Goal: Task Accomplishment & Management: Use online tool/utility

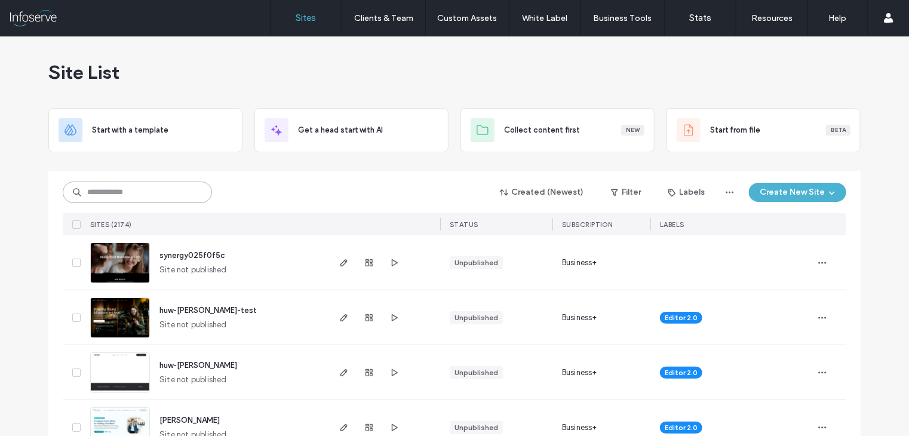
click at [160, 189] on input at bounding box center [137, 192] width 149 height 21
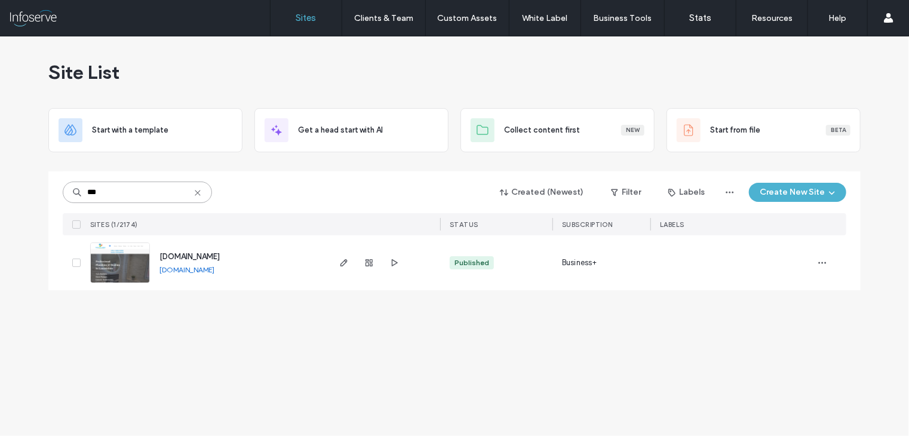
type input "***"
click at [209, 254] on span "[DOMAIN_NAME]" at bounding box center [189, 256] width 60 height 9
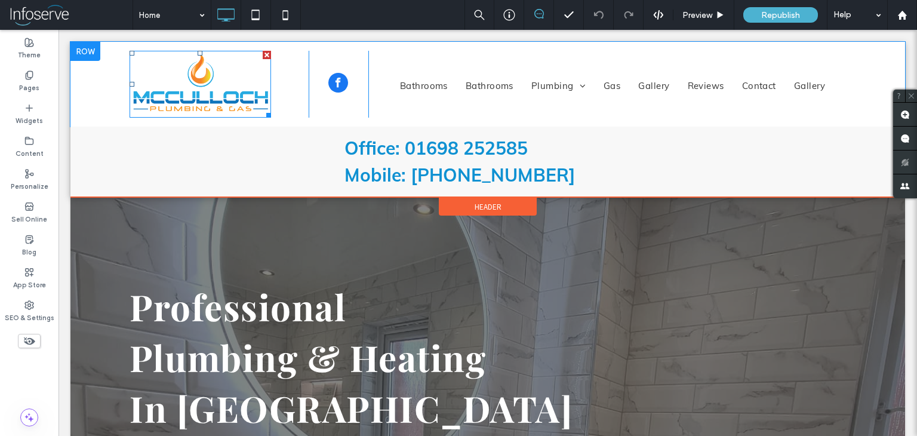
click at [210, 103] on img at bounding box center [201, 84] width 142 height 67
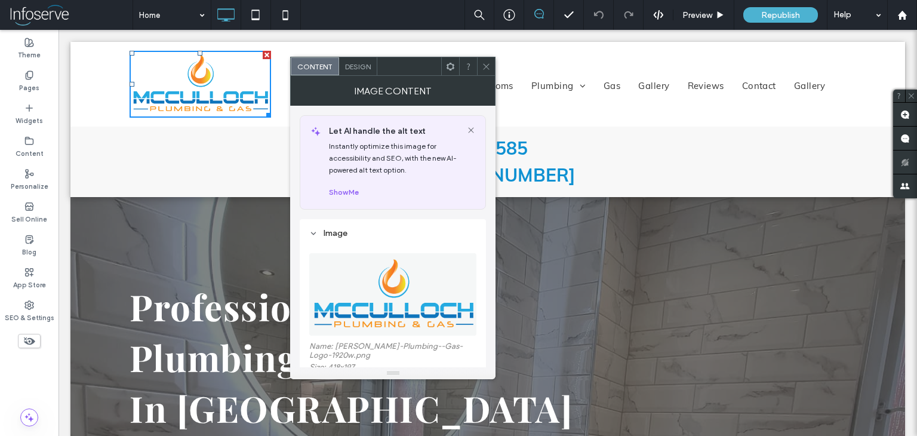
scroll to position [50, 0]
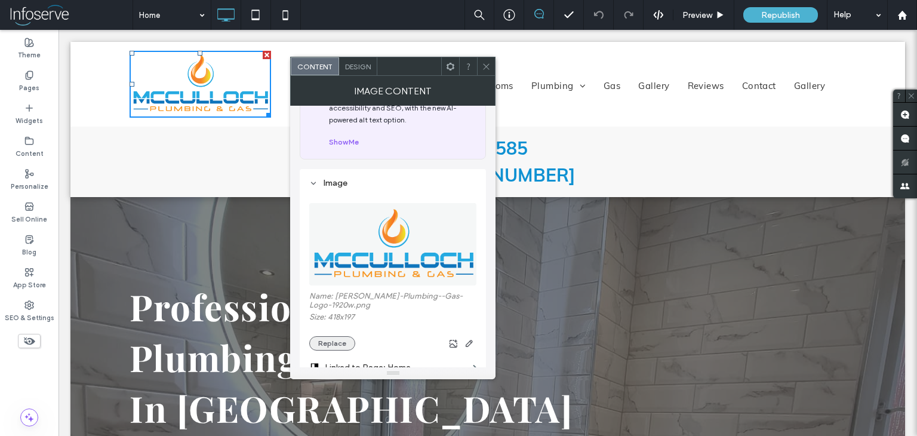
click at [342, 346] on button "Replace" at bounding box center [332, 343] width 46 height 14
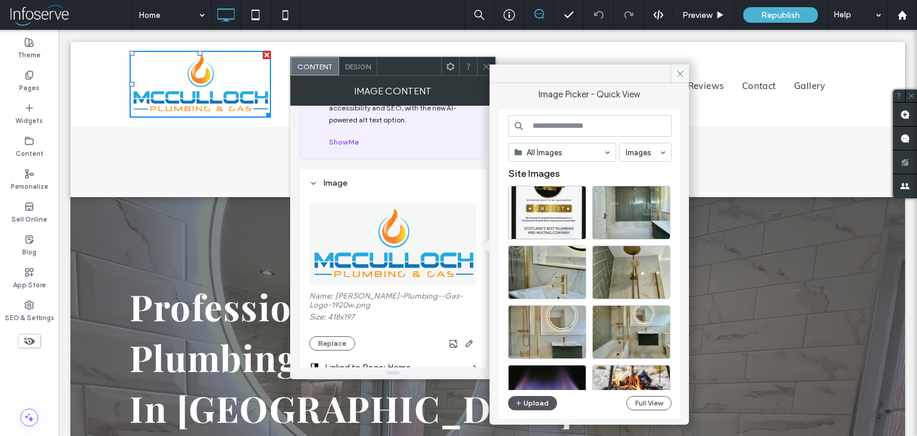
click at [531, 402] on button "Upload" at bounding box center [532, 403] width 49 height 14
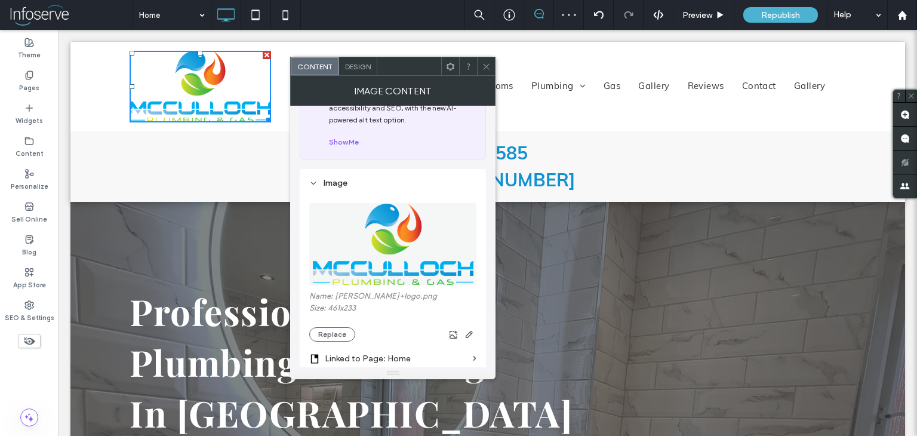
click at [487, 72] on span at bounding box center [486, 66] width 9 height 18
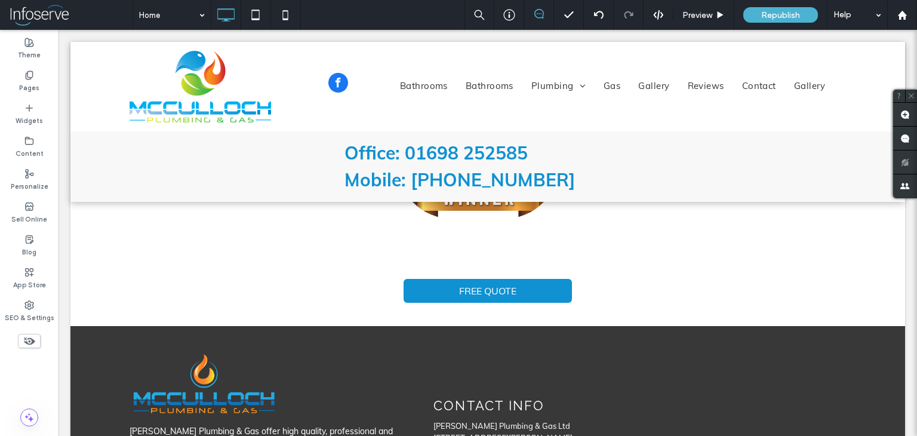
scroll to position [1273, 0]
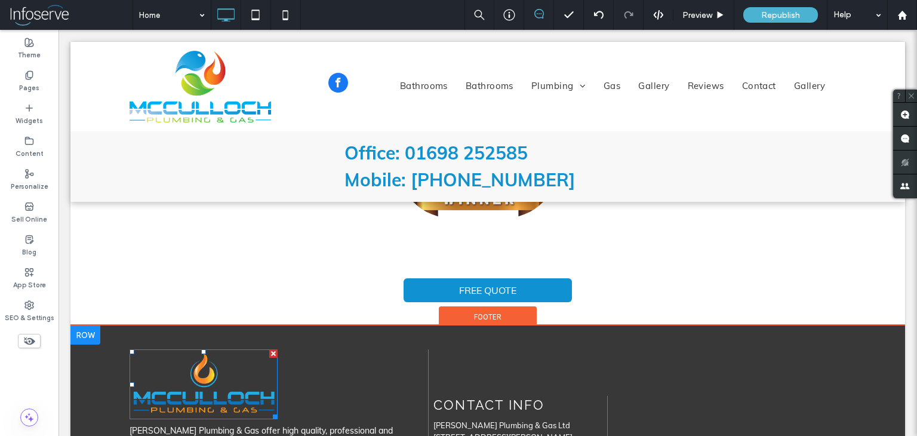
click at [238, 394] on img at bounding box center [204, 384] width 148 height 70
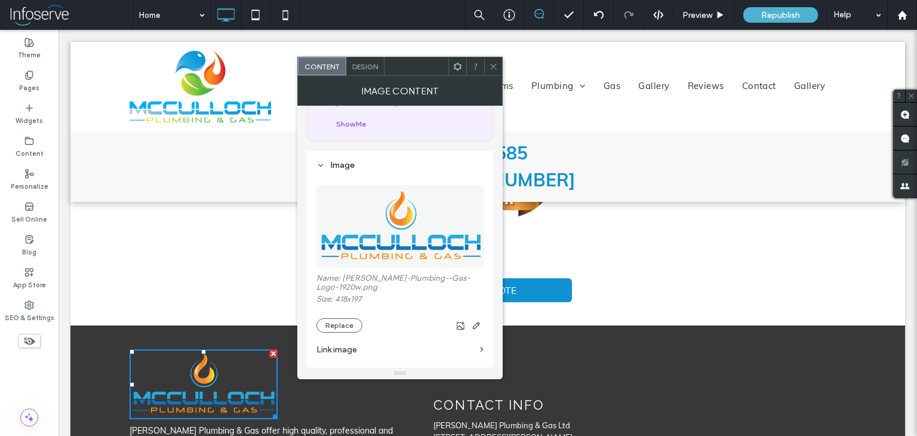
scroll to position [70, 0]
click at [347, 319] on button "Replace" at bounding box center [340, 323] width 46 height 14
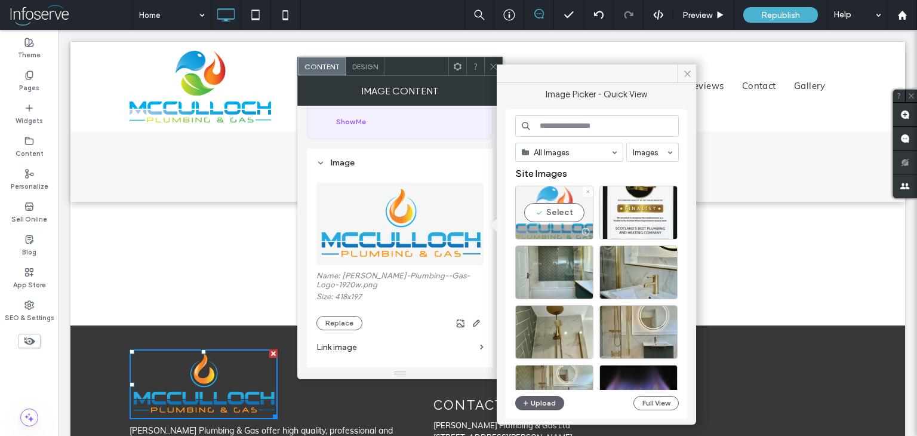
click at [558, 220] on div "Select" at bounding box center [554, 213] width 78 height 54
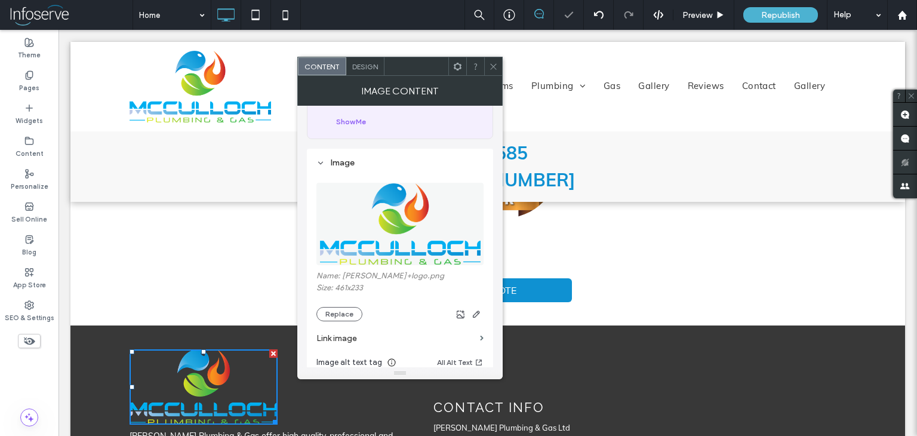
click at [494, 72] on span at bounding box center [493, 66] width 9 height 18
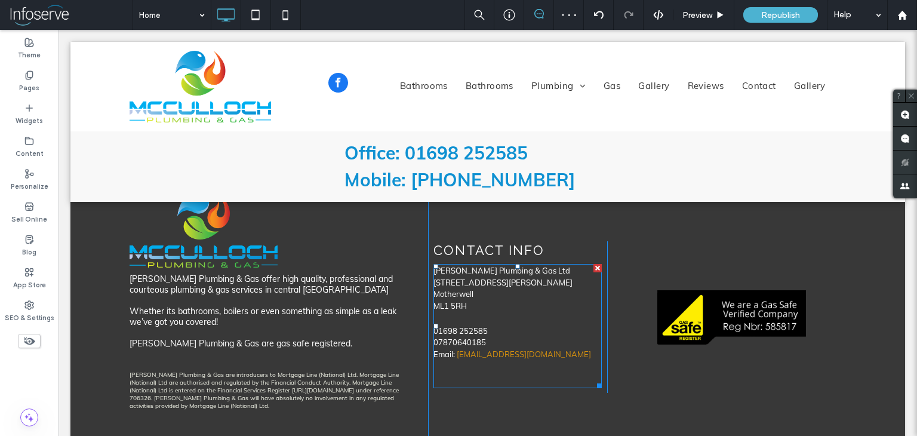
scroll to position [1392, 0]
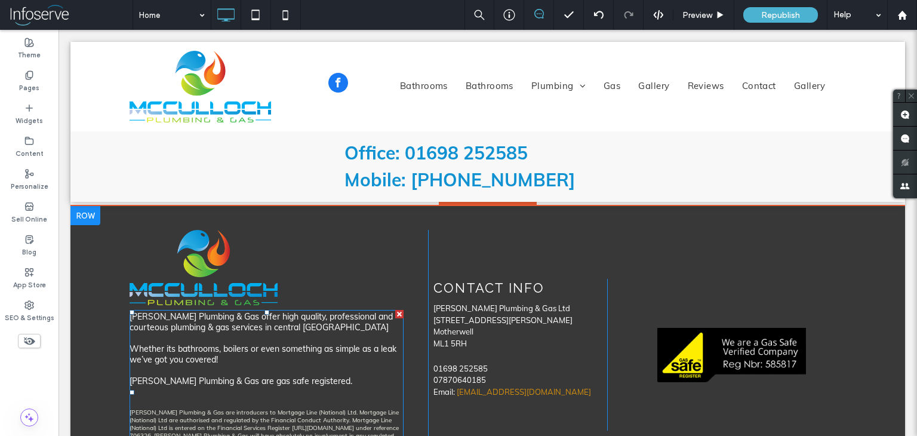
click at [249, 357] on p "Whether its bathrooms, boilers or even something as simple as a leak we’ve got …" at bounding box center [267, 349] width 274 height 32
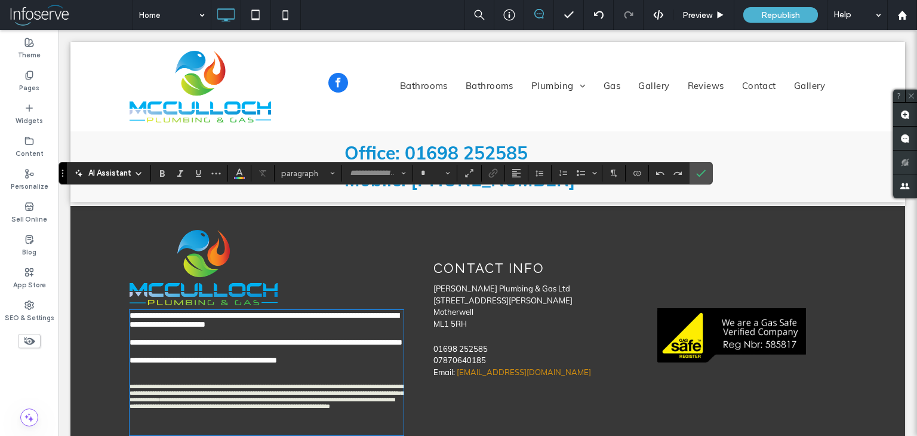
scroll to position [1494, 0]
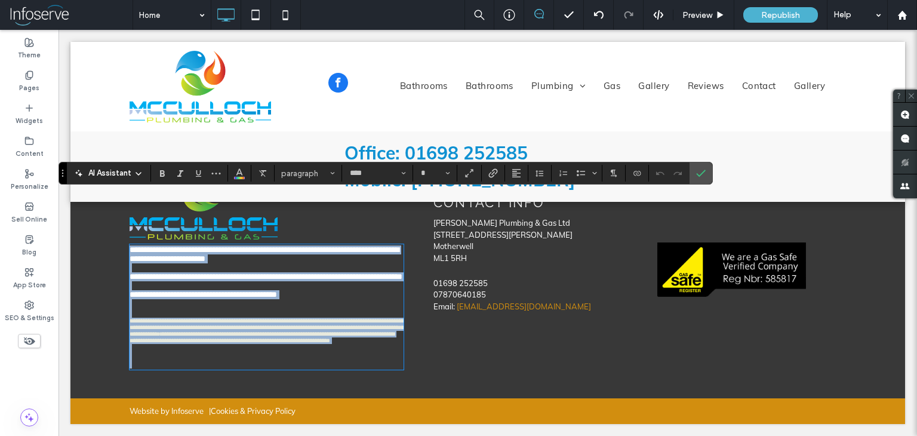
type input "****"
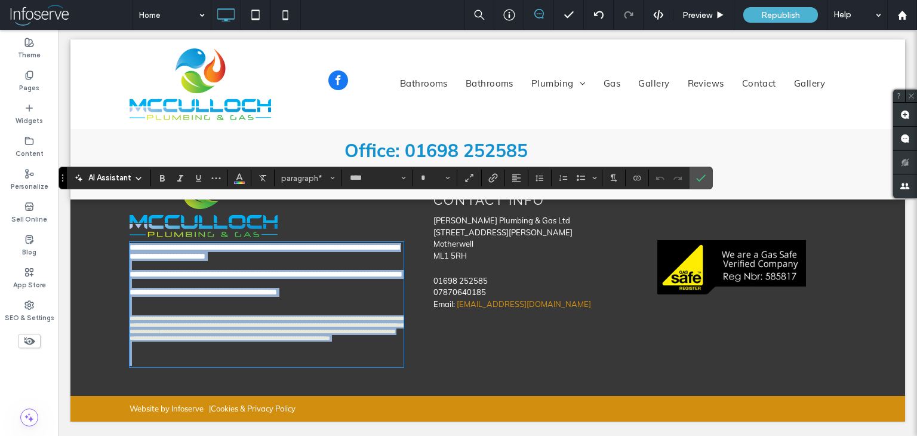
click at [249, 357] on p at bounding box center [267, 359] width 274 height 16
type input "**"
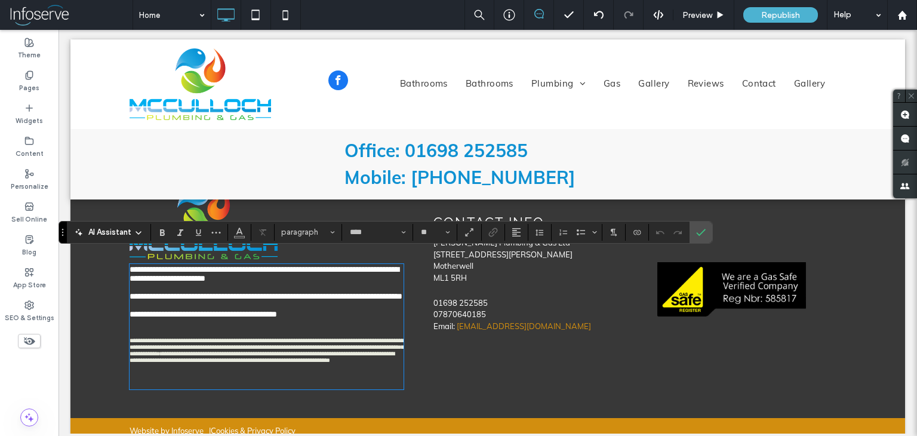
scroll to position [1436, 0]
click at [192, 256] on img at bounding box center [204, 220] width 148 height 75
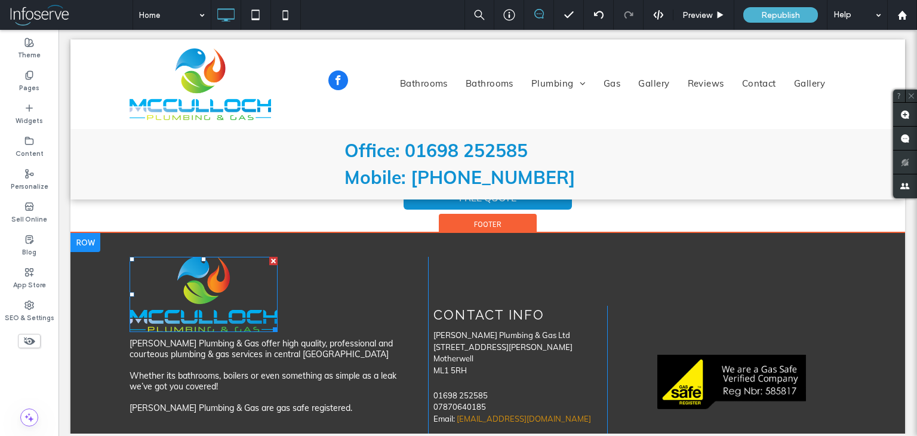
scroll to position [1362, 0]
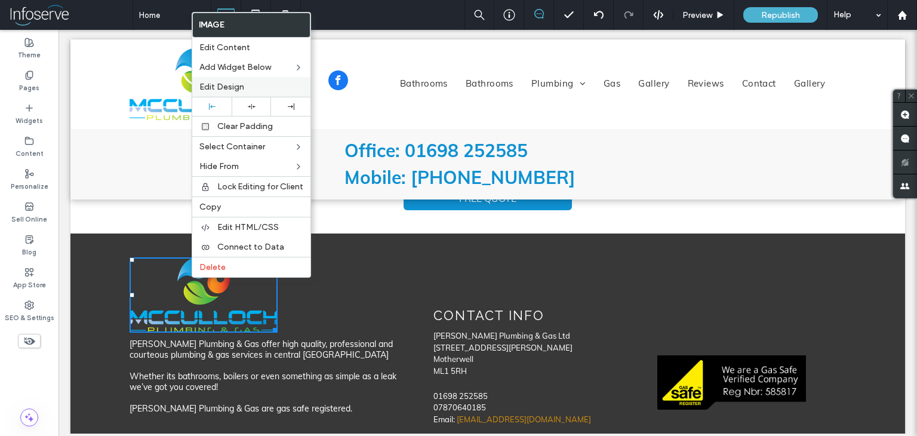
click at [225, 87] on span "Edit Design" at bounding box center [221, 87] width 45 height 10
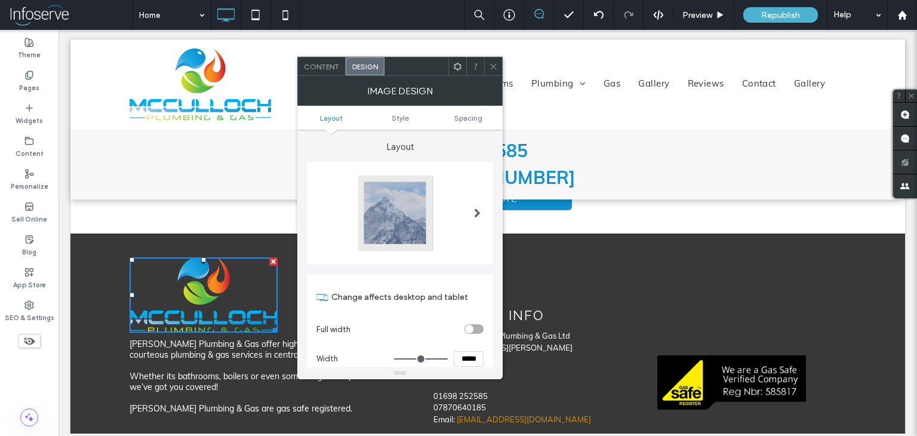
click at [493, 124] on ul "Layout Style Spacing" at bounding box center [399, 118] width 205 height 24
click at [469, 120] on span "Spacing" at bounding box center [468, 117] width 28 height 9
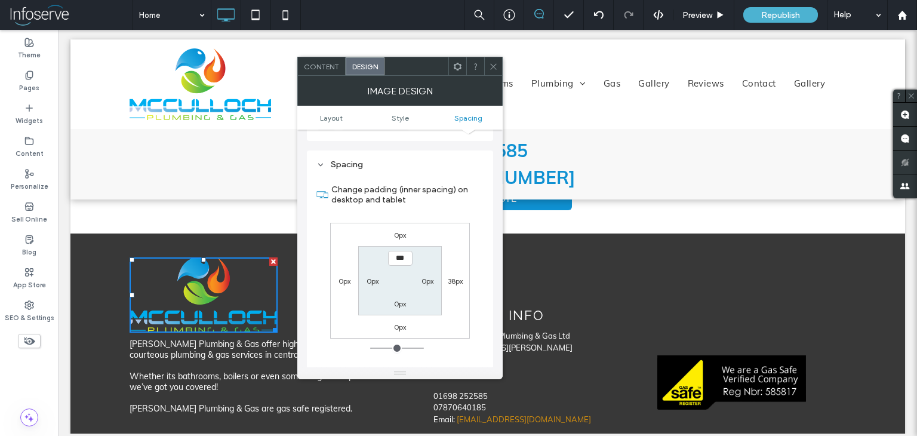
scroll to position [563, 0]
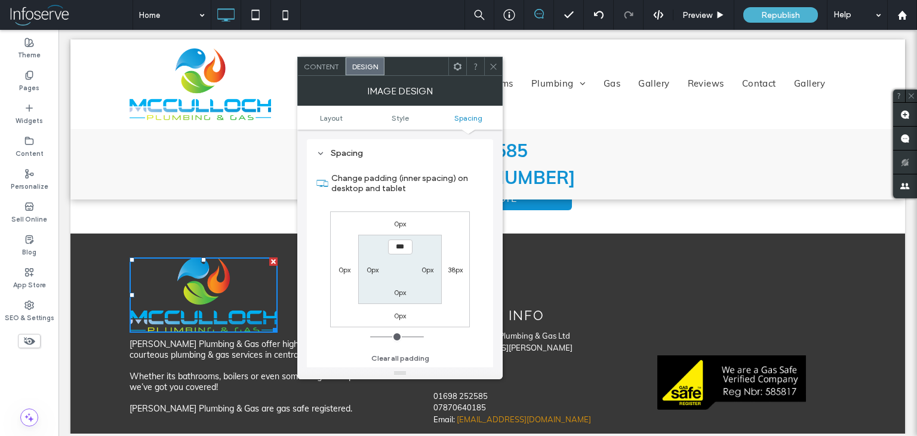
click at [400, 294] on label "0px" at bounding box center [400, 292] width 12 height 9
type input "**"
type input "****"
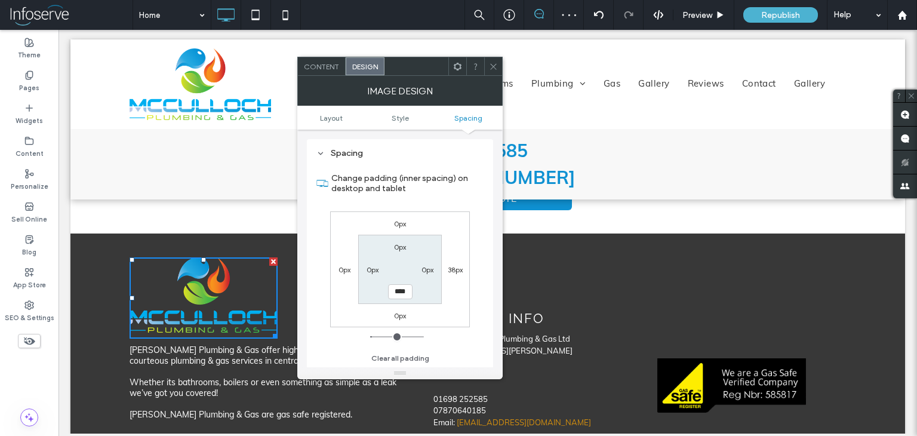
click at [497, 60] on span at bounding box center [493, 66] width 9 height 18
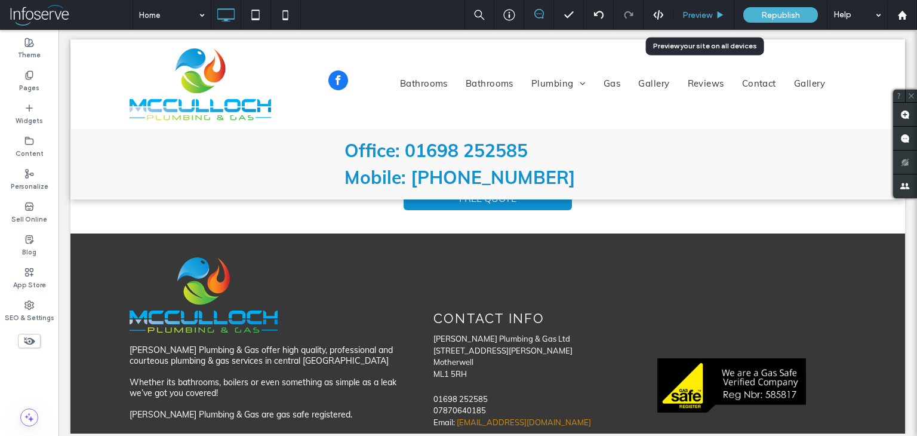
click at [705, 20] on div "Preview" at bounding box center [704, 15] width 61 height 30
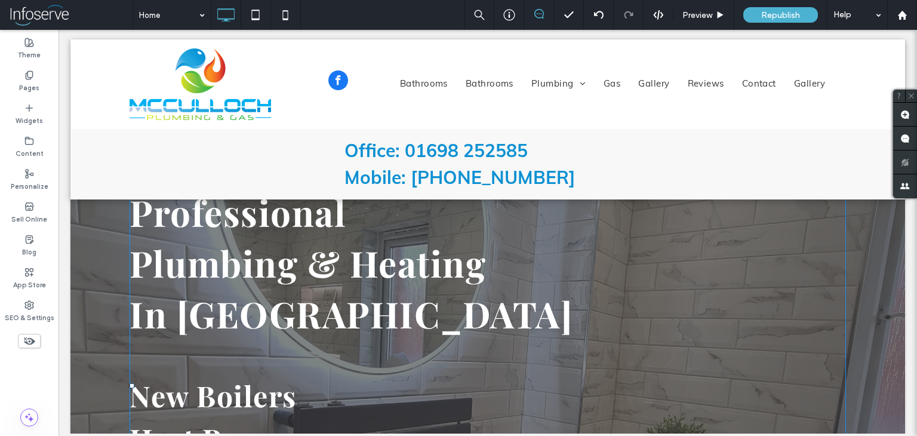
scroll to position [0, 0]
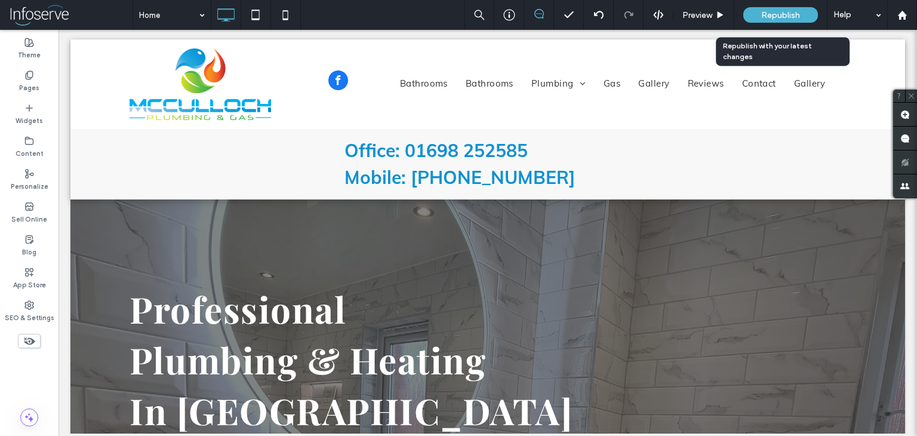
click at [779, 16] on span "Republish" at bounding box center [780, 15] width 39 height 10
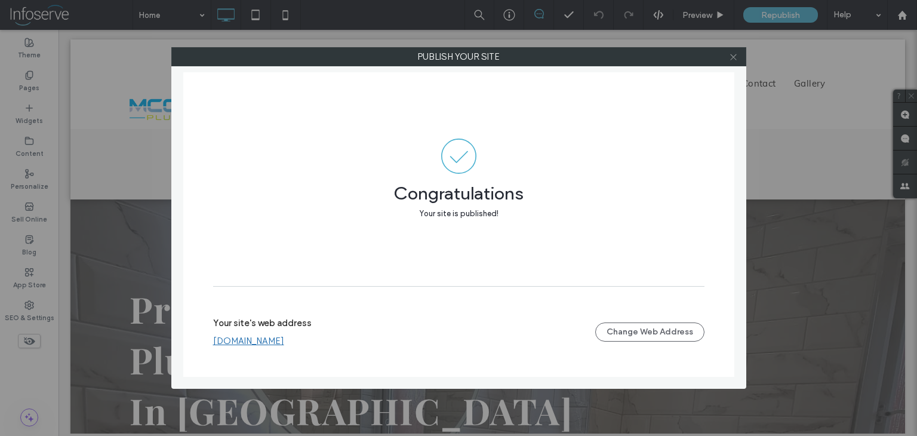
click at [734, 58] on icon at bounding box center [733, 57] width 9 height 9
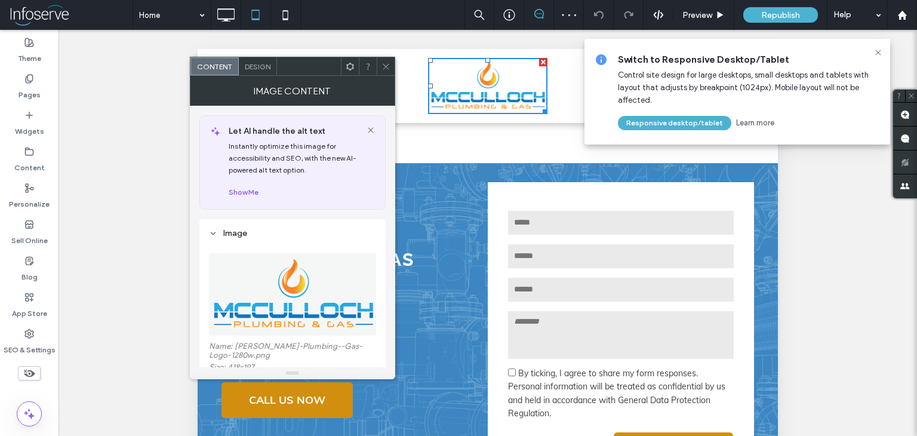
scroll to position [93, 0]
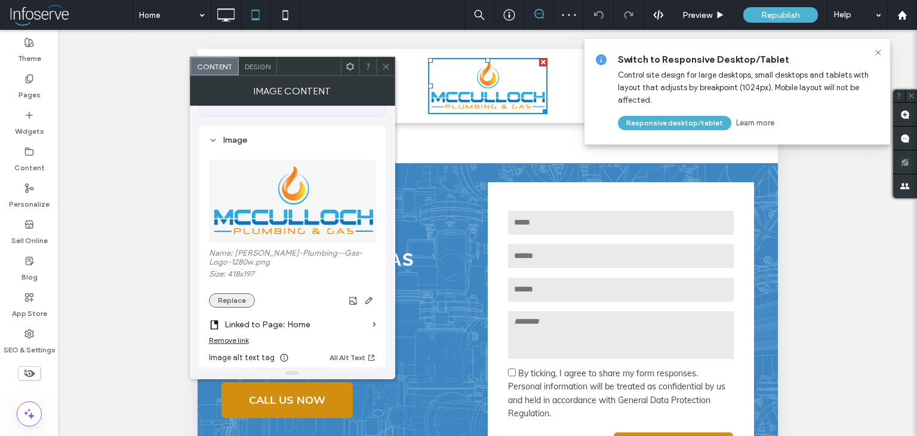
click at [229, 308] on button "Replace" at bounding box center [232, 300] width 46 height 14
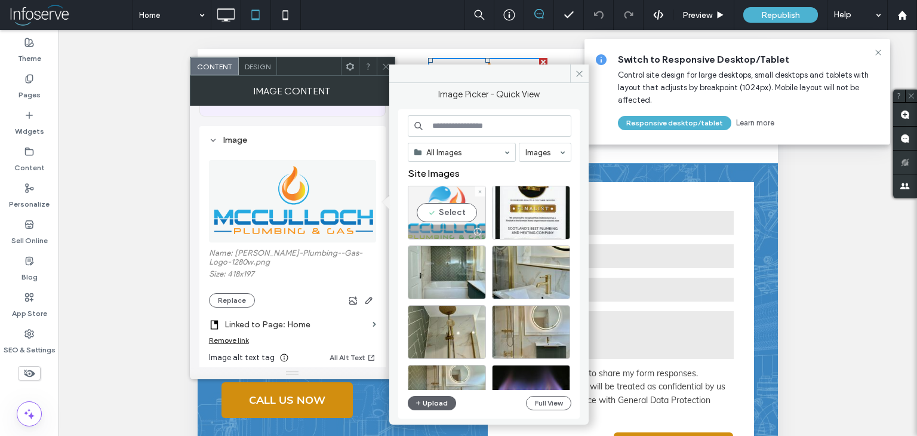
click at [438, 216] on div "Select" at bounding box center [447, 213] width 78 height 54
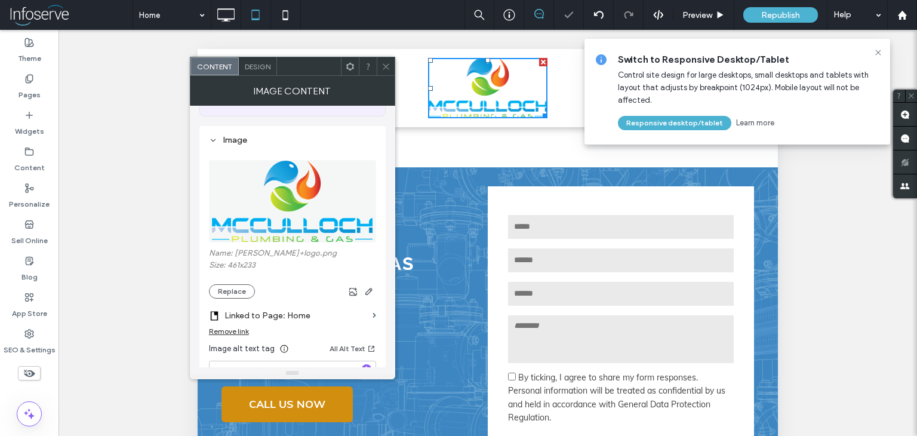
click at [385, 75] on div "Content Design" at bounding box center [292, 66] width 205 height 19
click at [385, 70] on span at bounding box center [386, 66] width 9 height 18
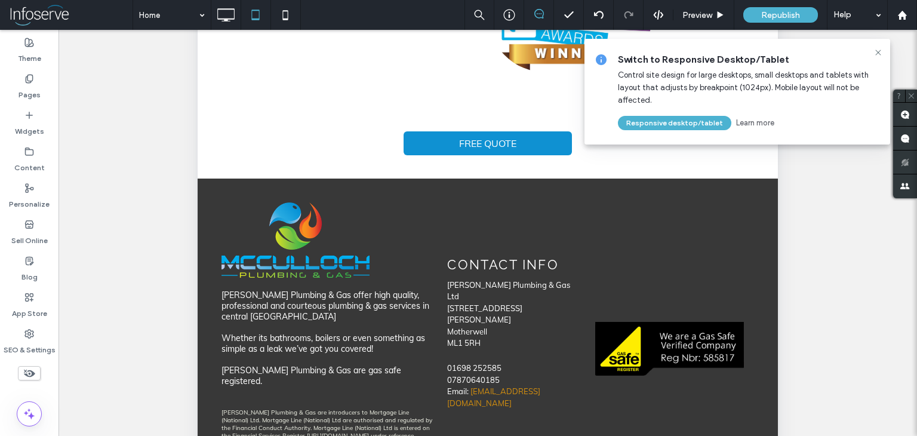
scroll to position [288, 0]
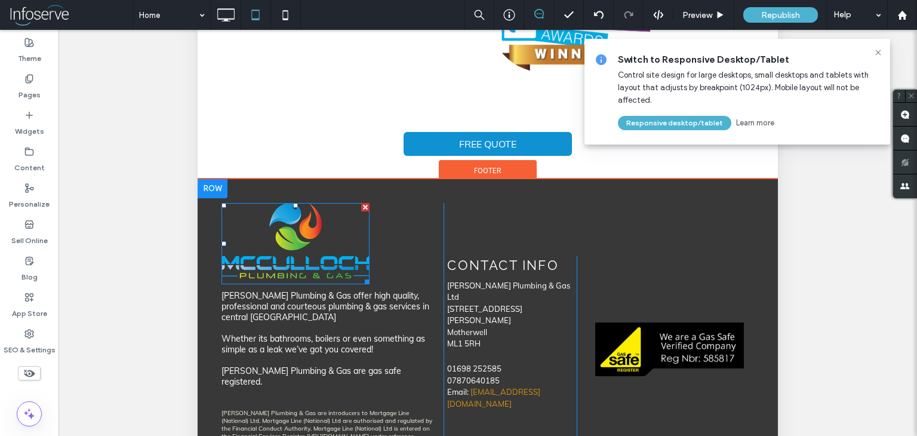
click at [287, 262] on img at bounding box center [296, 240] width 148 height 75
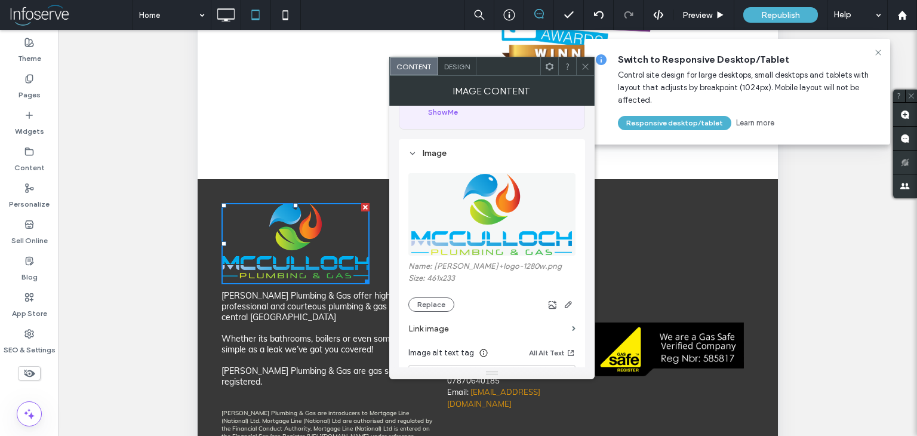
scroll to position [81, 0]
click at [434, 301] on button "Replace" at bounding box center [431, 304] width 46 height 14
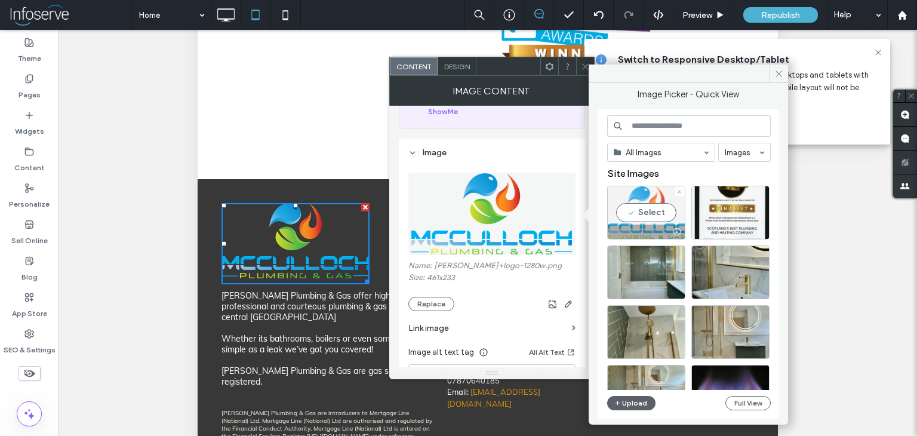
click at [643, 222] on div "Select" at bounding box center [646, 213] width 78 height 54
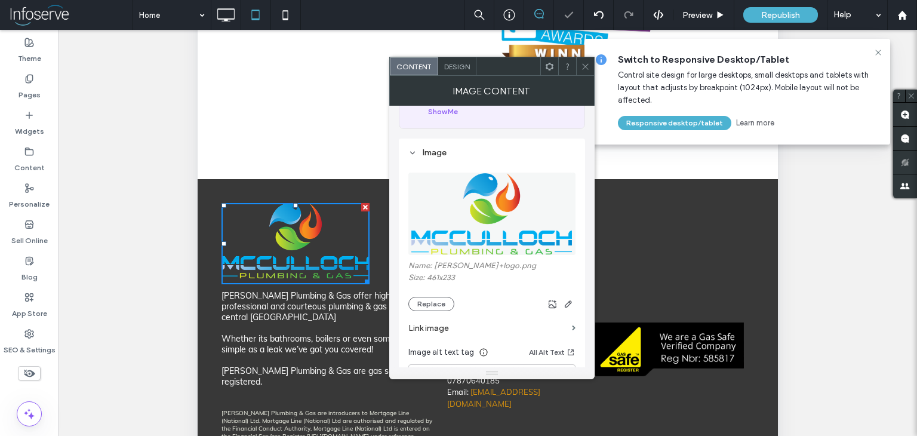
click at [588, 63] on icon at bounding box center [585, 66] width 9 height 9
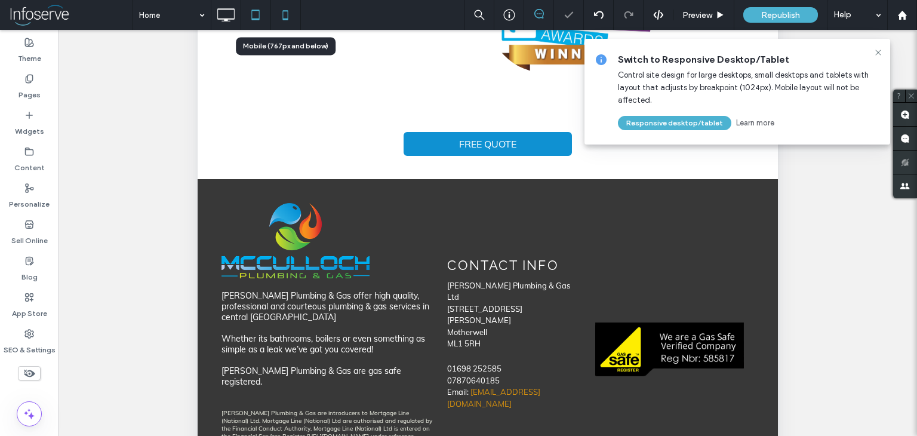
click at [284, 21] on icon at bounding box center [286, 15] width 24 height 24
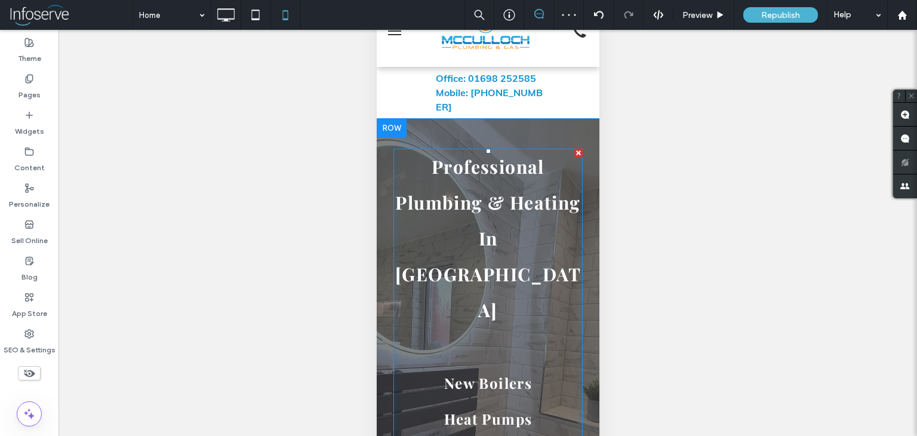
scroll to position [0, 0]
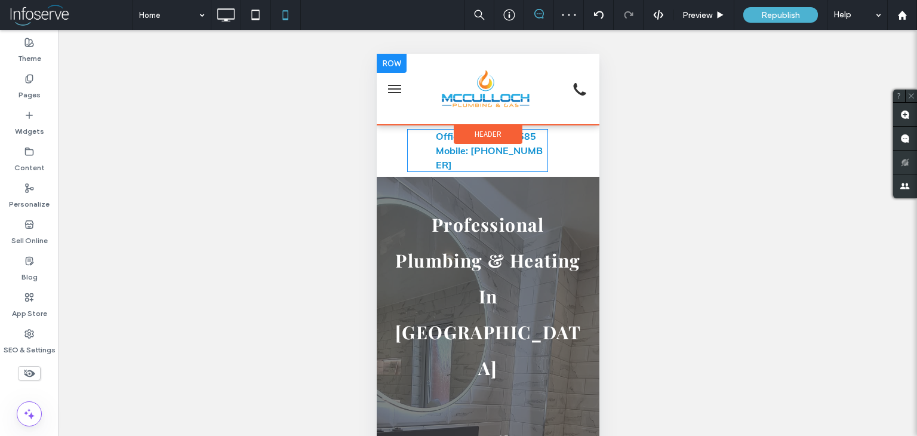
click at [496, 89] on img at bounding box center [485, 89] width 92 height 44
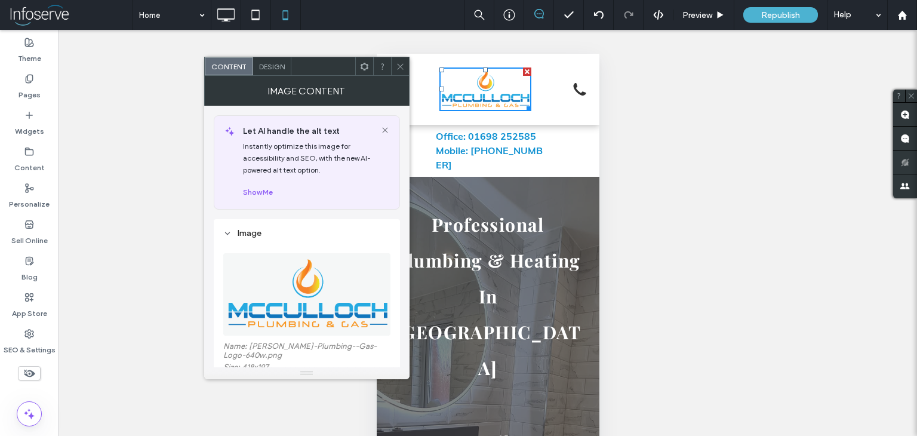
scroll to position [94, 0]
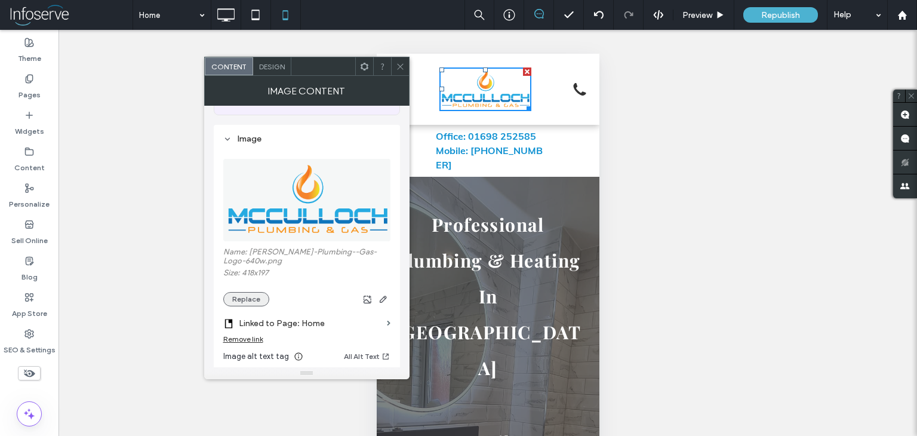
click at [248, 306] on button "Replace" at bounding box center [246, 299] width 46 height 14
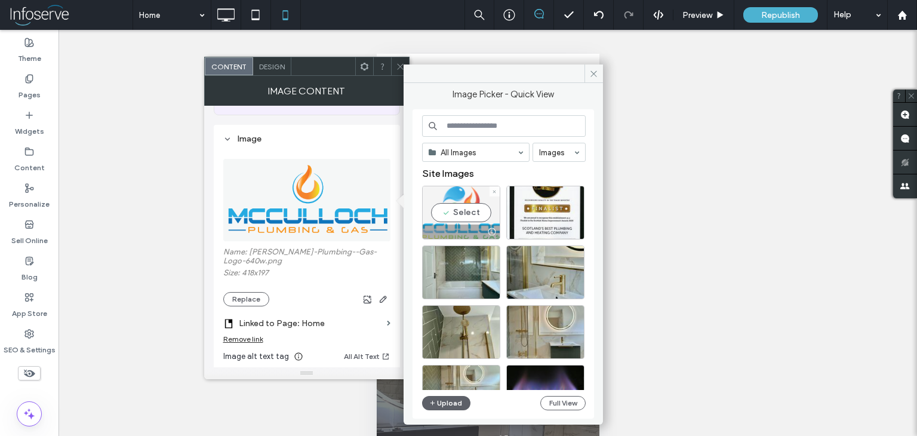
click at [457, 217] on div "Select" at bounding box center [461, 213] width 78 height 54
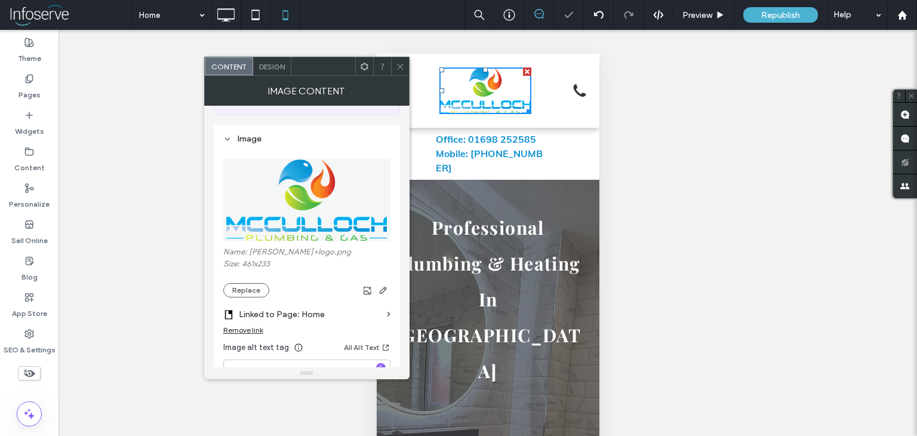
click at [400, 67] on icon at bounding box center [400, 66] width 9 height 9
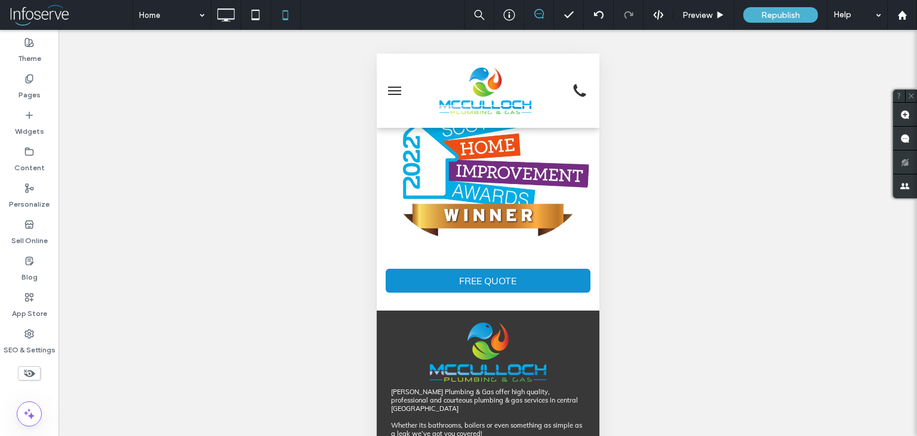
scroll to position [1288, 0]
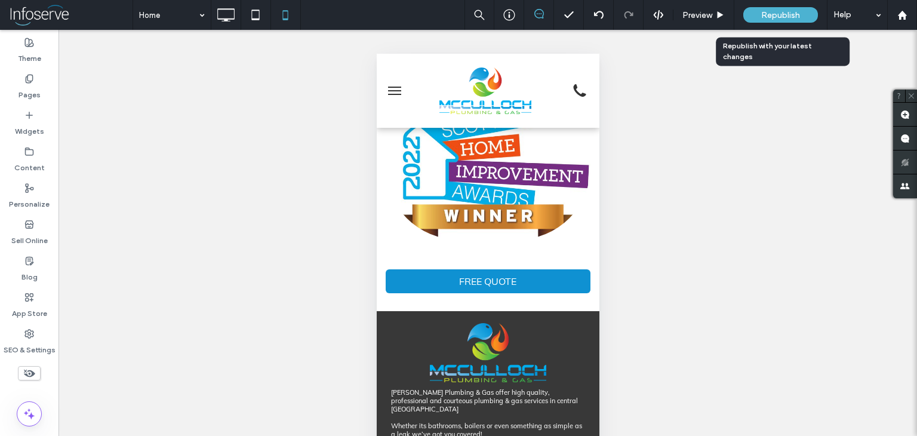
click at [754, 13] on div "Republish" at bounding box center [780, 15] width 75 height 16
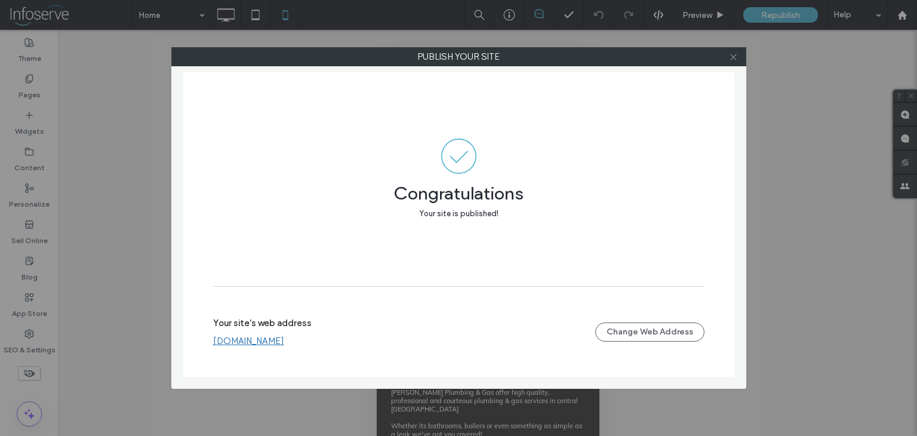
click at [738, 48] on span at bounding box center [733, 57] width 9 height 18
